Goal: Information Seeking & Learning: Learn about a topic

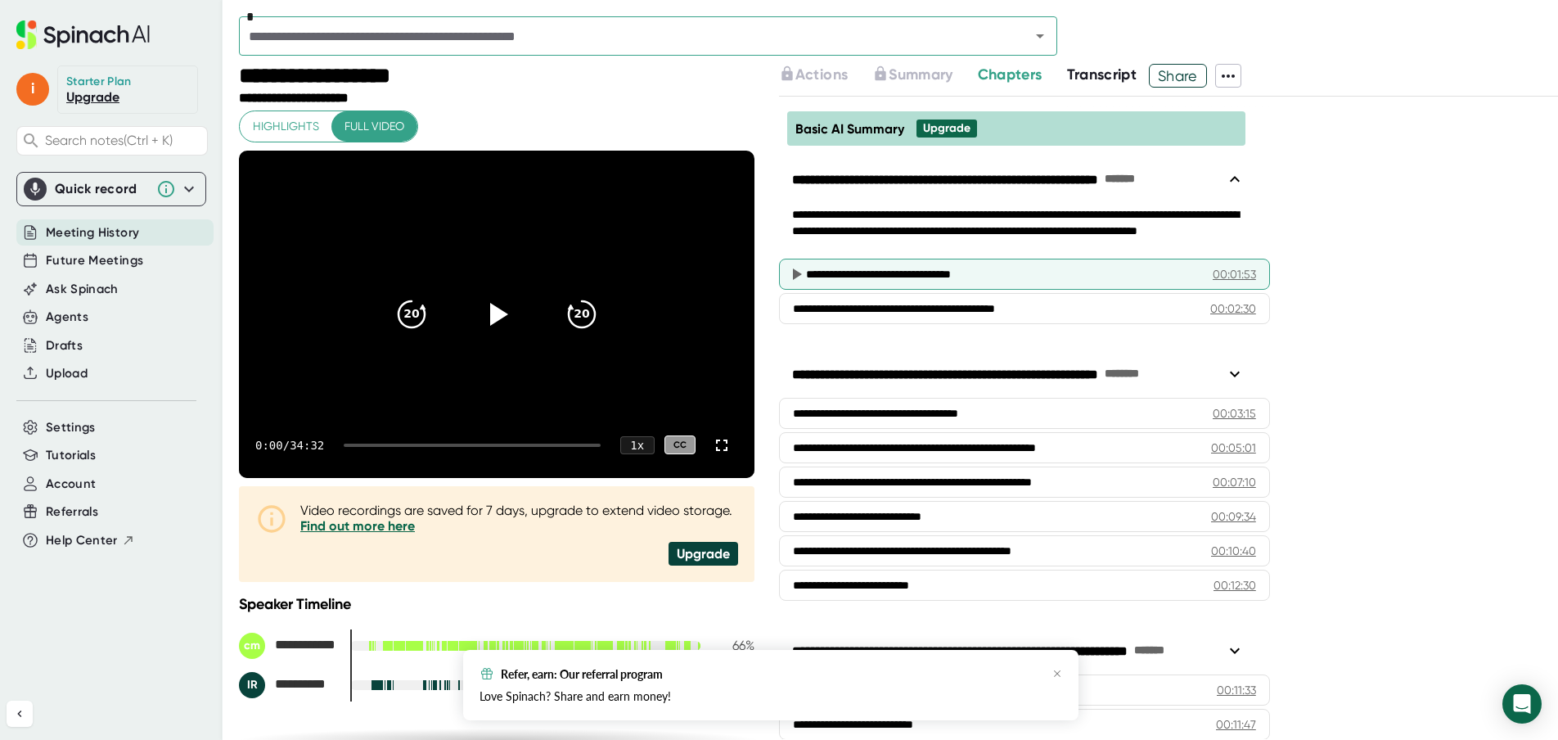
click at [978, 277] on div "**********" at bounding box center [997, 274] width 382 height 16
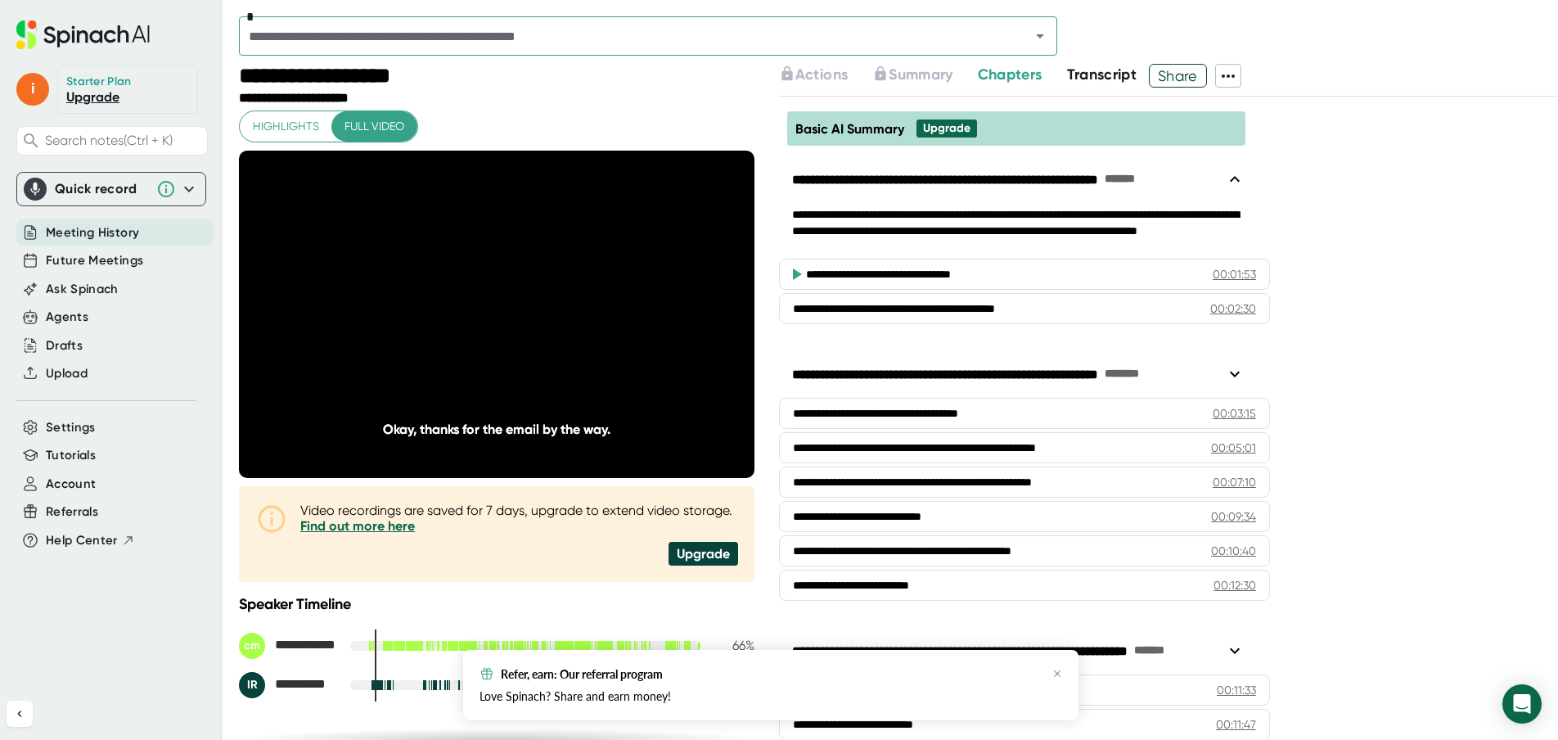
click at [492, 319] on icon at bounding box center [496, 313] width 41 height 41
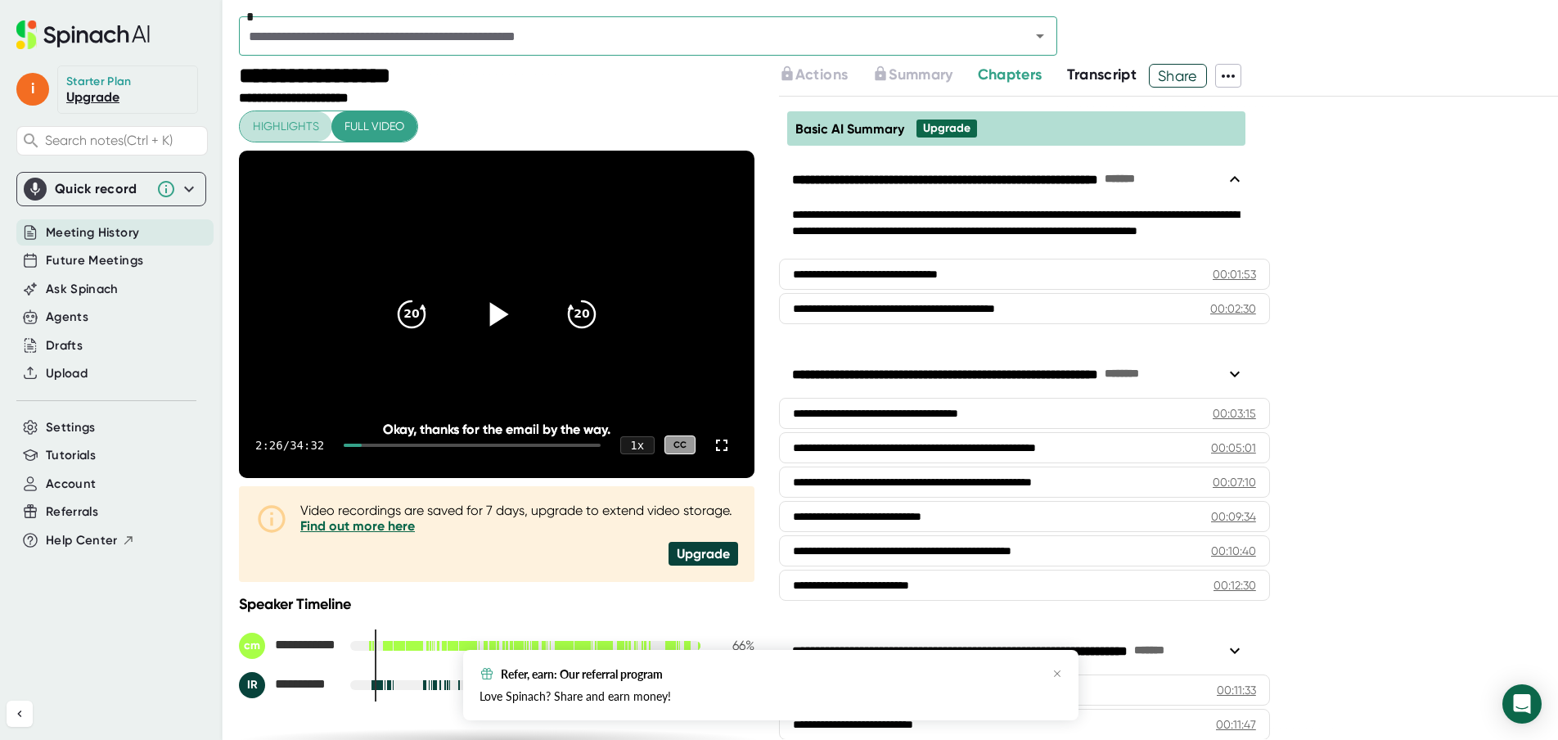
click at [308, 125] on span "Highlights" at bounding box center [286, 126] width 66 height 20
